Goal: Information Seeking & Learning: Learn about a topic

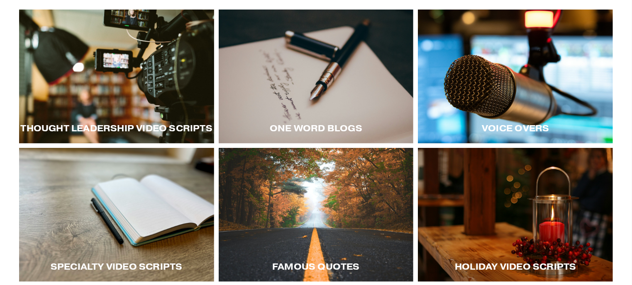
scroll to position [144, 0]
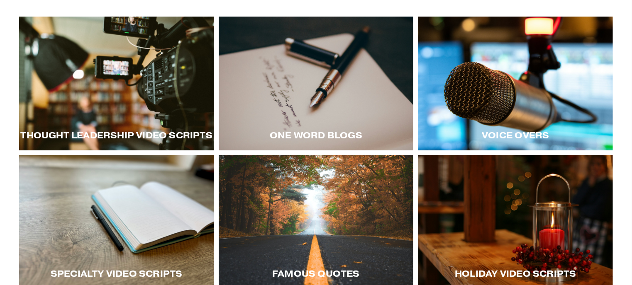
click at [144, 103] on div at bounding box center [116, 84] width 195 height 134
click at [339, 93] on div at bounding box center [316, 84] width 195 height 134
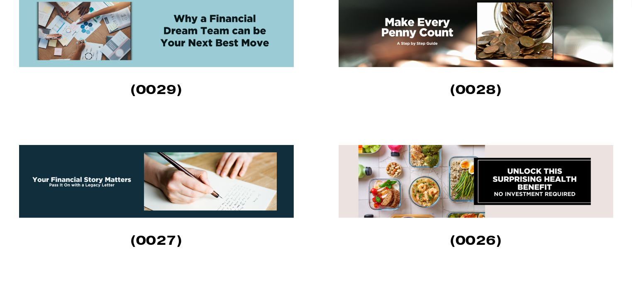
scroll to position [312, 0]
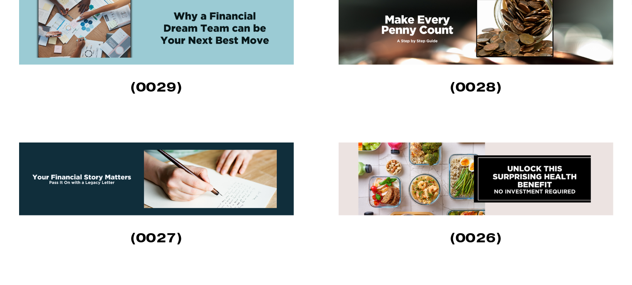
click at [226, 35] on img at bounding box center [156, 28] width 275 height 73
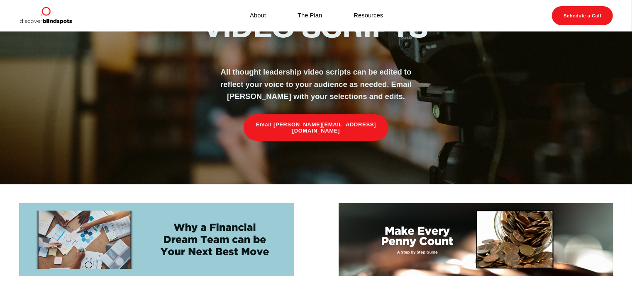
scroll to position [96, 0]
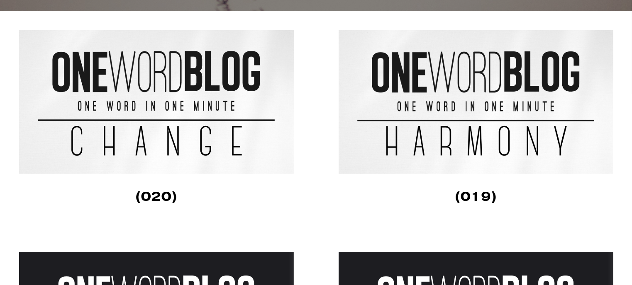
scroll to position [223, 0]
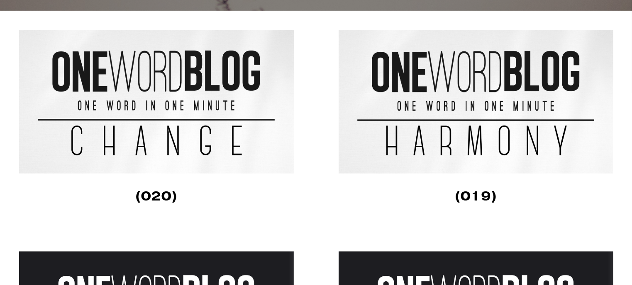
click at [189, 101] on img at bounding box center [156, 102] width 275 height 144
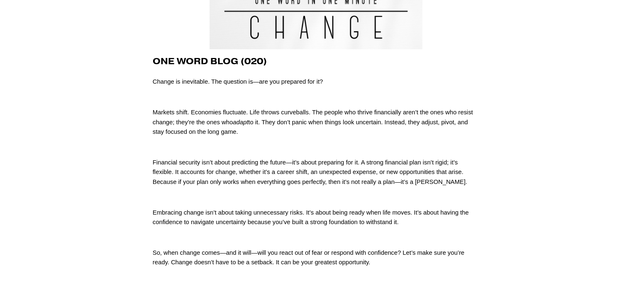
scroll to position [111, 0]
